Goal: Navigation & Orientation: Go to known website

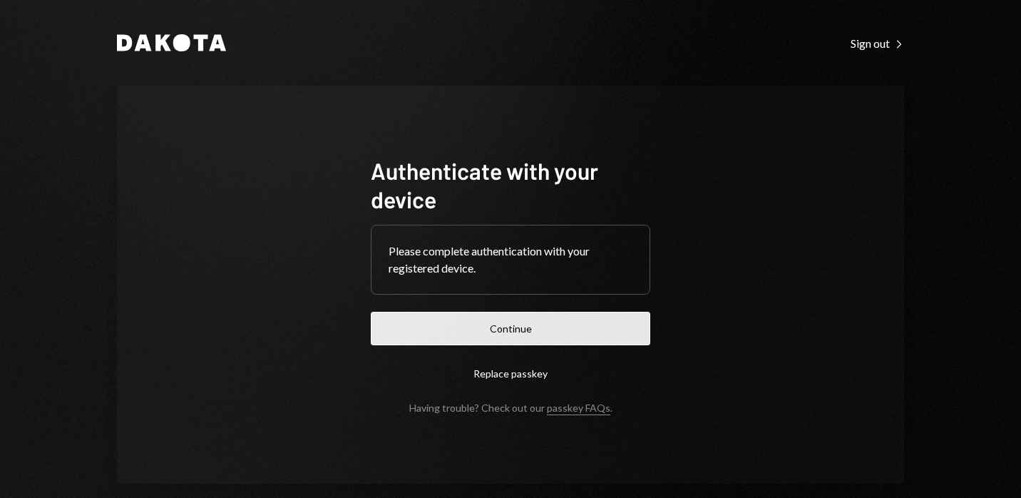
click at [539, 335] on button "Continue" at bounding box center [511, 329] width 280 height 34
